Goal: Entertainment & Leisure: Browse casually

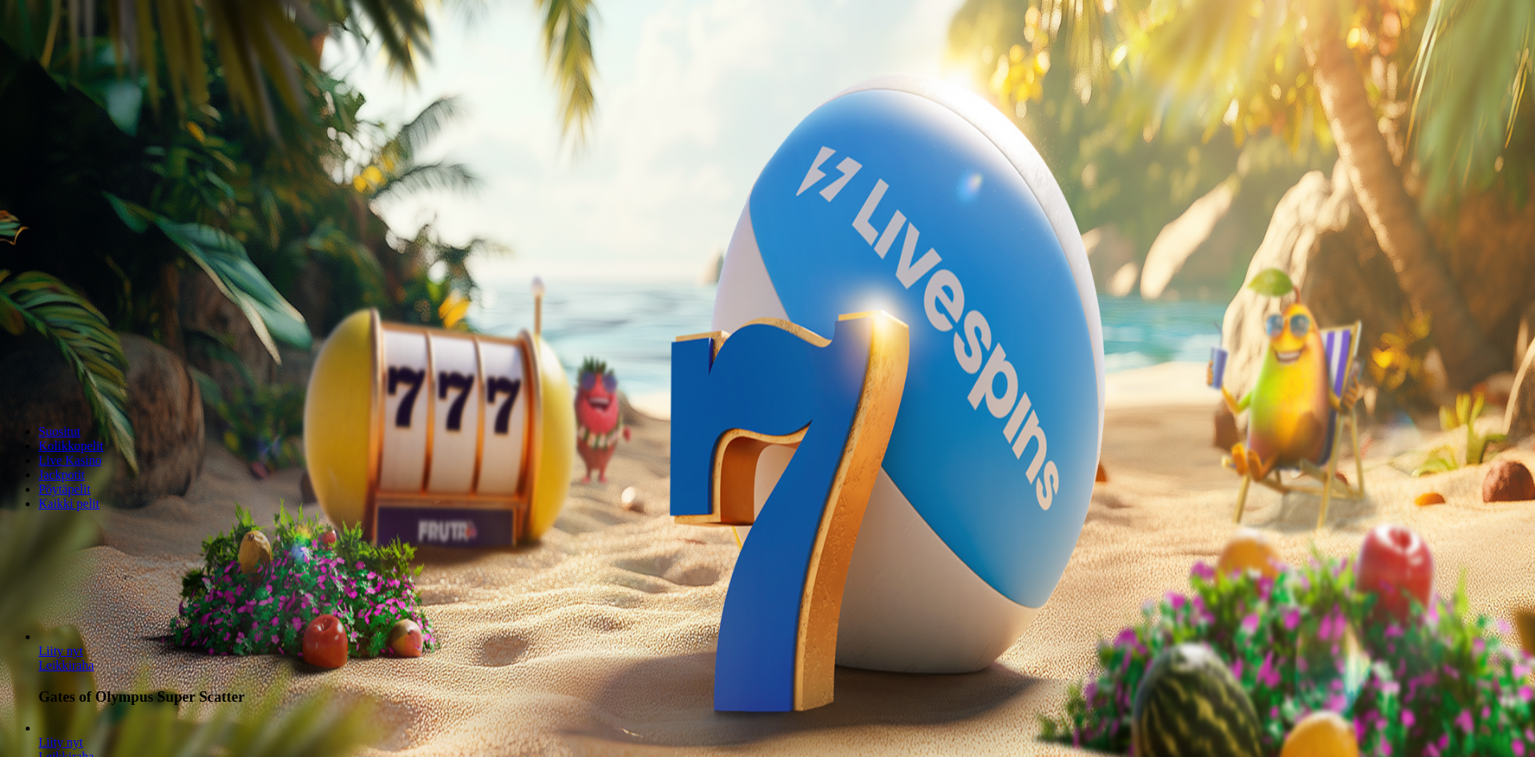
click at [112, 64] on span "Kirjaudu" at bounding box center [110, 58] width 39 height 12
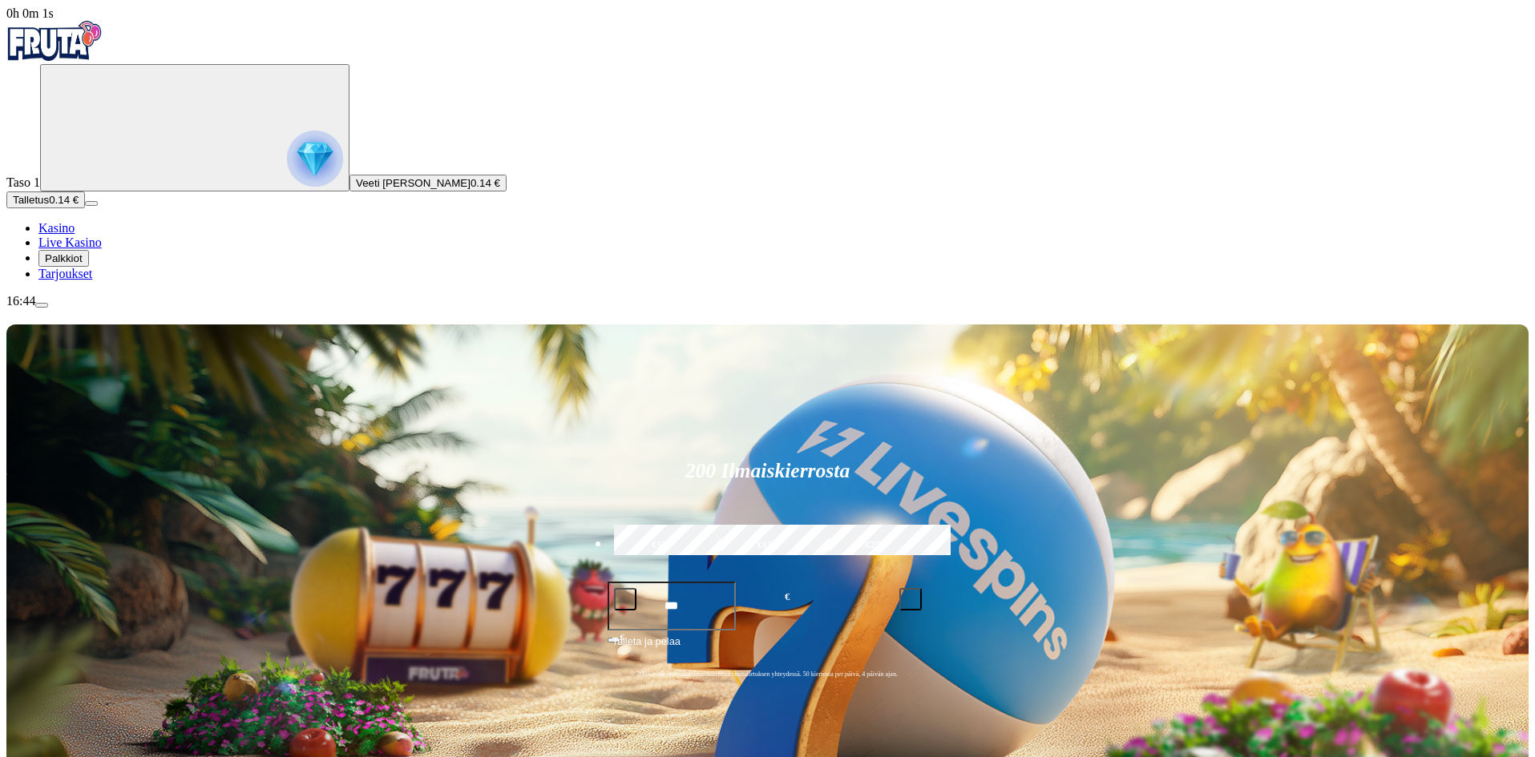
click at [83, 265] on span "Palkkiot" at bounding box center [64, 258] width 38 height 12
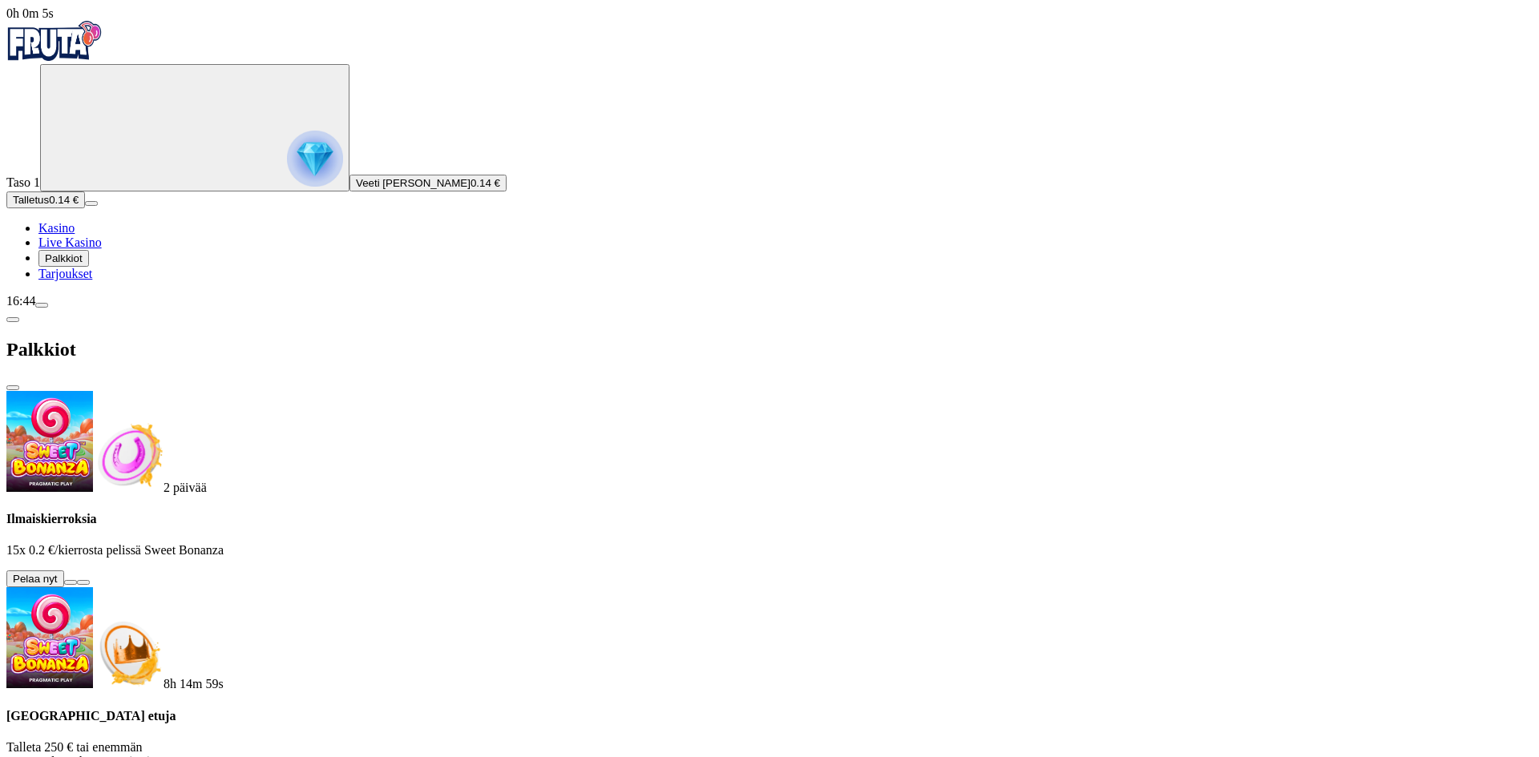
click at [77, 580] on button at bounding box center [70, 582] width 13 height 5
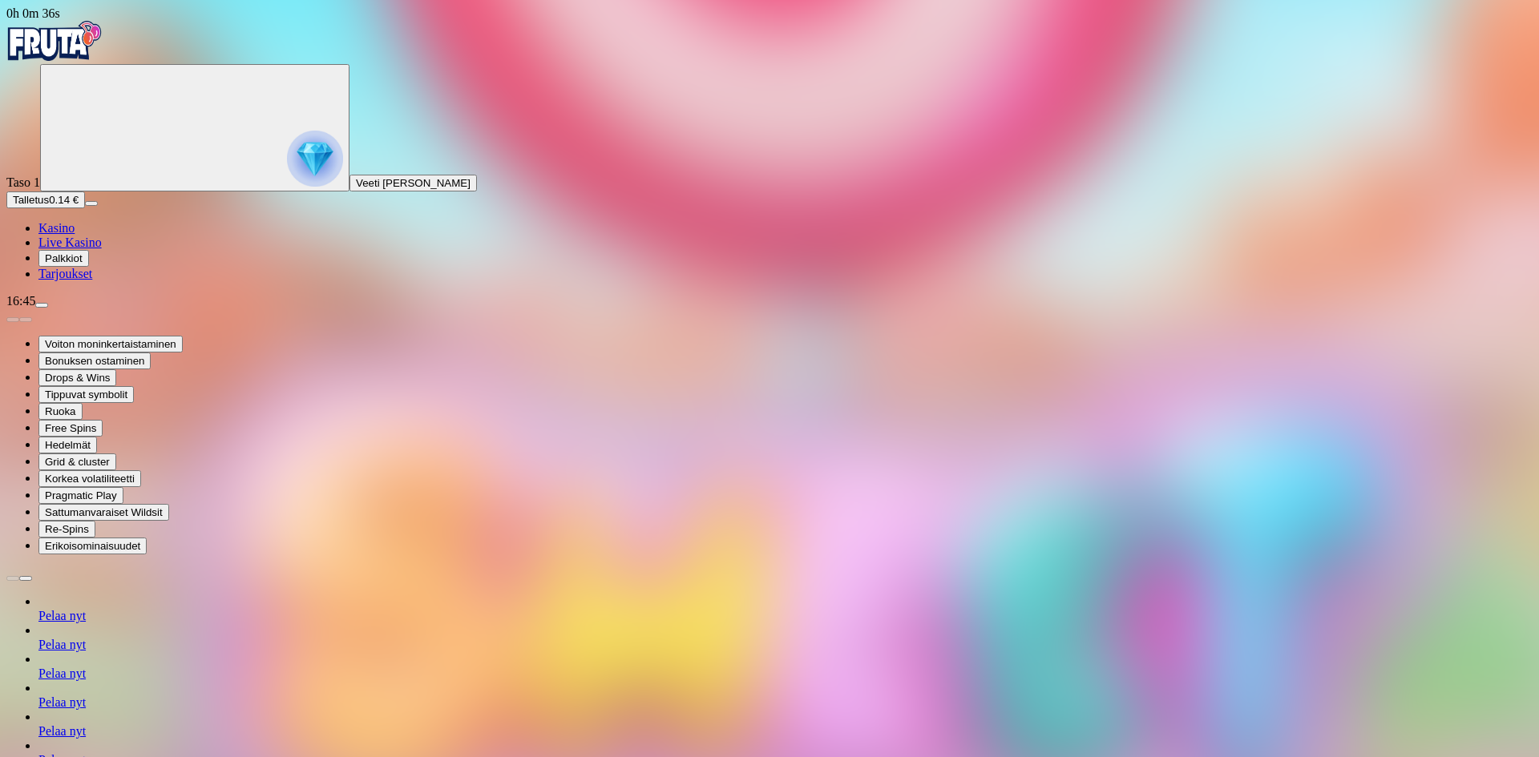
click at [75, 235] on span "Kasino" at bounding box center [56, 228] width 36 height 14
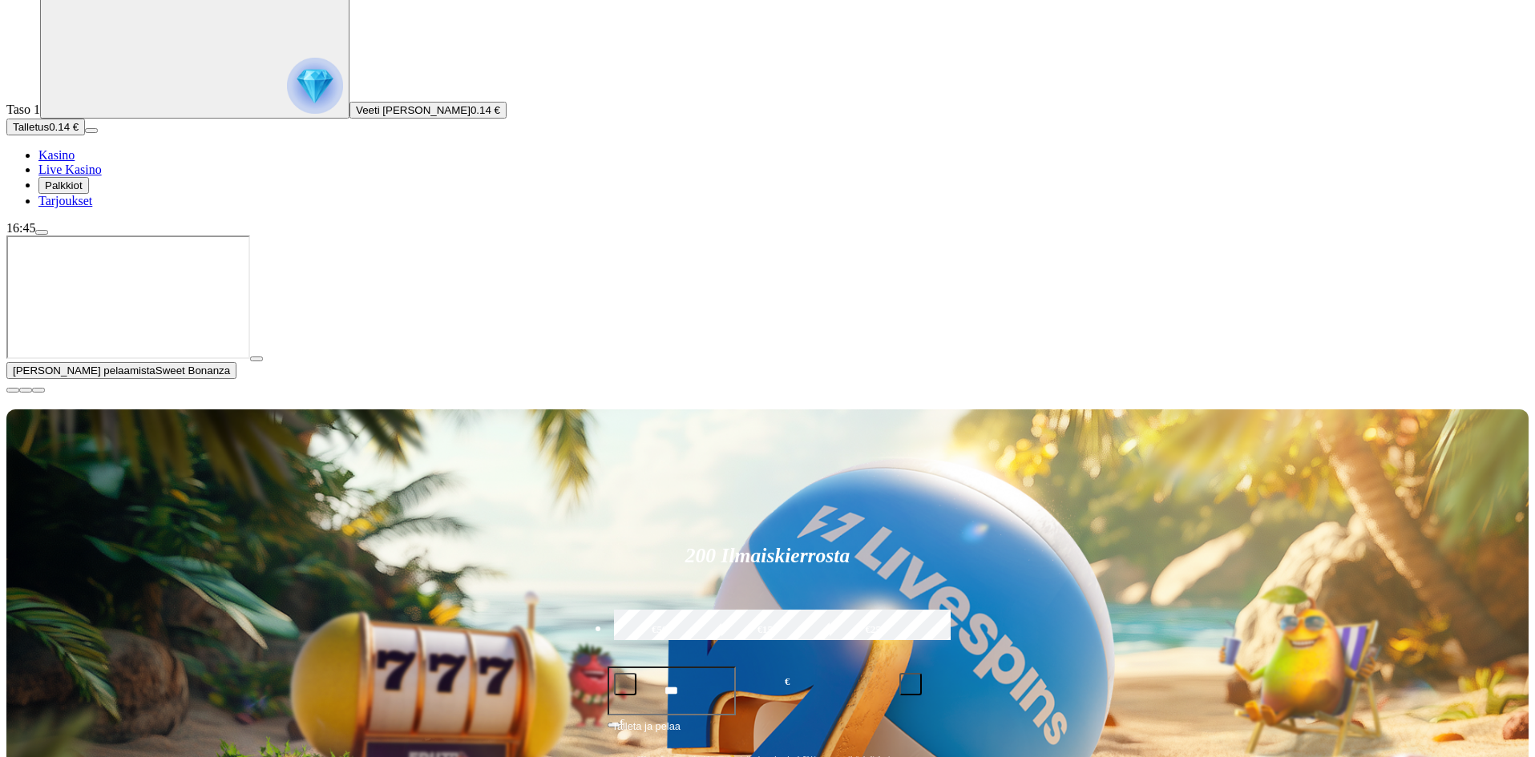
scroll to position [80, 0]
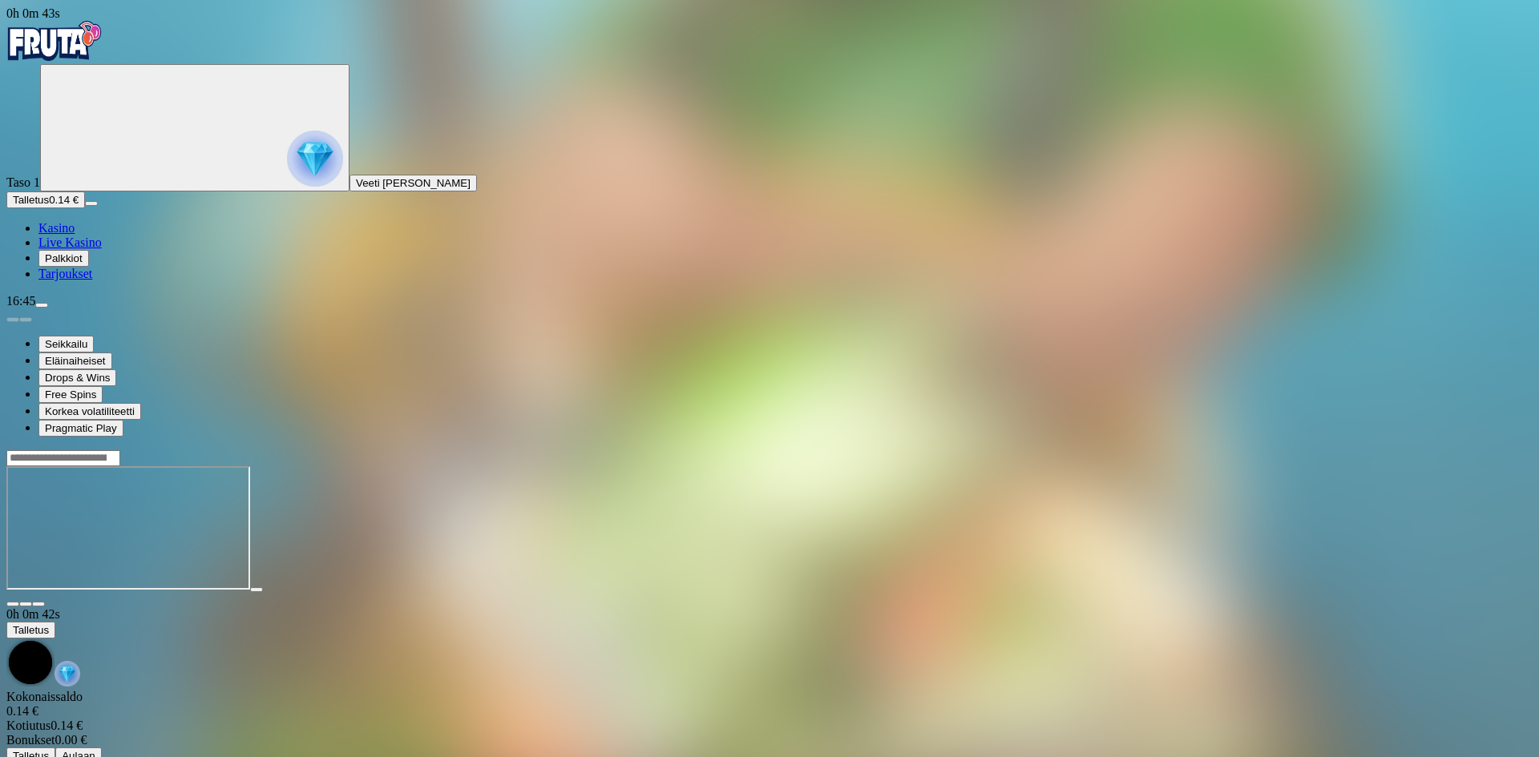
click at [75, 235] on span "Kasino" at bounding box center [56, 228] width 36 height 14
